Goal: Navigation & Orientation: Find specific page/section

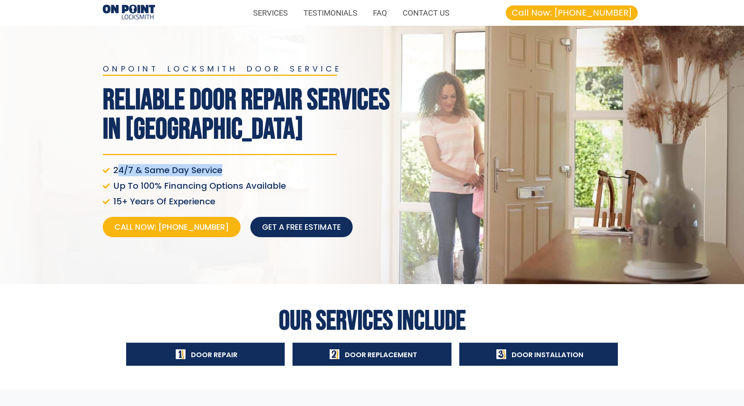
drag, startPoint x: 119, startPoint y: 168, endPoint x: 222, endPoint y: 169, distance: 103.1
click at [222, 169] on span "24/7 & Same Day Service" at bounding box center [166, 170] width 111 height 11
click at [237, 169] on li "24/7 & Same Day Service" at bounding box center [249, 171] width 293 height 13
drag, startPoint x: 133, startPoint y: 187, endPoint x: 279, endPoint y: 187, distance: 146.4
click at [279, 187] on span "Up To 100% Financing Options Available" at bounding box center [198, 185] width 174 height 11
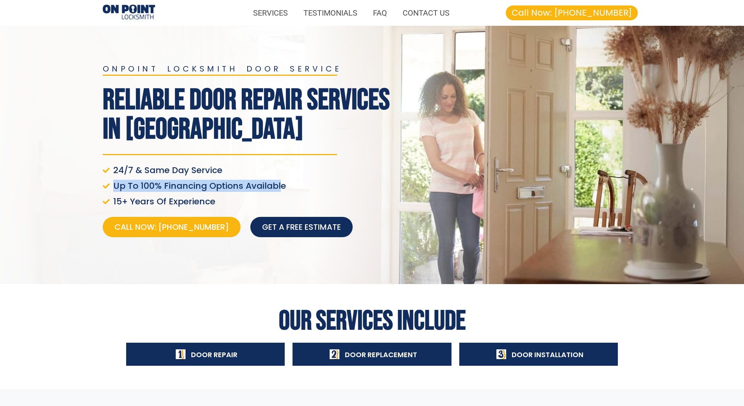
click at [279, 187] on span "Up To 100% Financing Options Available" at bounding box center [198, 185] width 174 height 11
drag, startPoint x: 207, startPoint y: 196, endPoint x: 242, endPoint y: 198, distance: 35.2
click at [242, 198] on ul "24/7 & Same Day Service Up To 100% Financing Options Available 15+ Years Of Exp…" at bounding box center [249, 186] width 293 height 42
click at [242, 198] on li "15+ Years Of Experience" at bounding box center [249, 201] width 293 height 11
drag, startPoint x: 226, startPoint y: 195, endPoint x: 123, endPoint y: 164, distance: 107.8
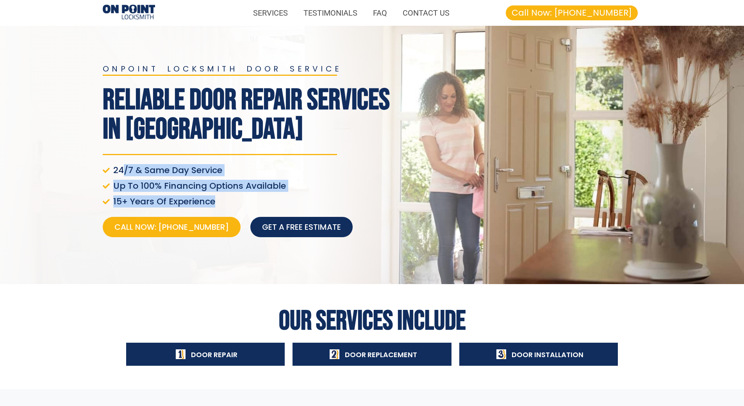
click at [123, 165] on ul "24/7 & Same Day Service Up To 100% Financing Options Available 15+ Years Of Exp…" at bounding box center [249, 186] width 293 height 42
click at [122, 165] on span "24/7 & Same Day Service" at bounding box center [166, 170] width 111 height 11
drag, startPoint x: 187, startPoint y: 175, endPoint x: 238, endPoint y: 182, distance: 52.4
click at [238, 182] on ul "24/7 & Same Day Service Up To 100% Financing Options Available 15+ Years Of Exp…" at bounding box center [249, 186] width 293 height 42
click at [238, 182] on span "Up To 100% Financing Options Available" at bounding box center [198, 185] width 174 height 11
